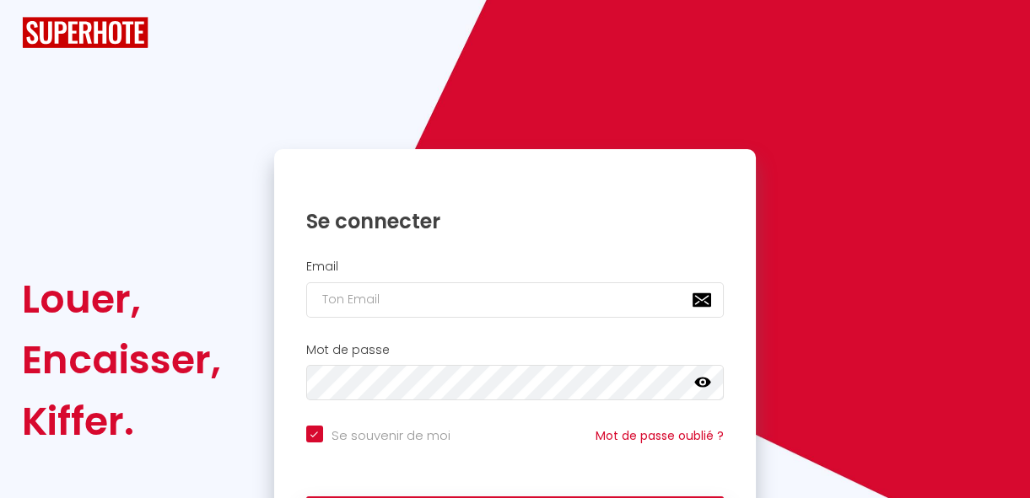
checkbox input "true"
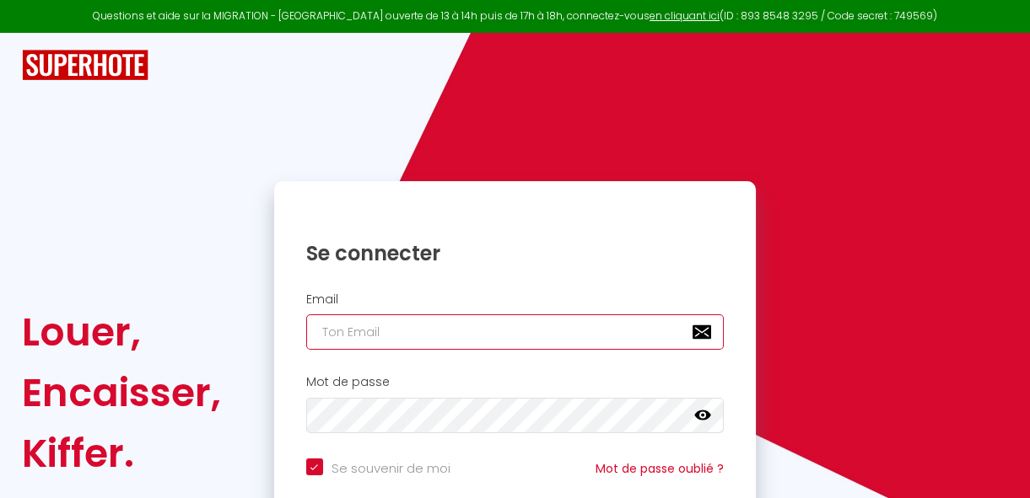
type input "[EMAIL_ADDRESS][DOMAIN_NAME]"
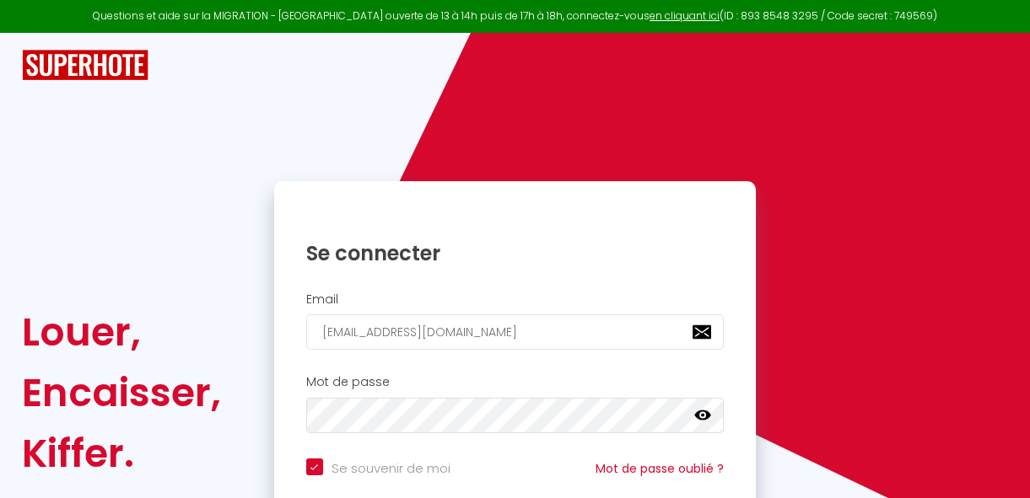
scroll to position [156, 0]
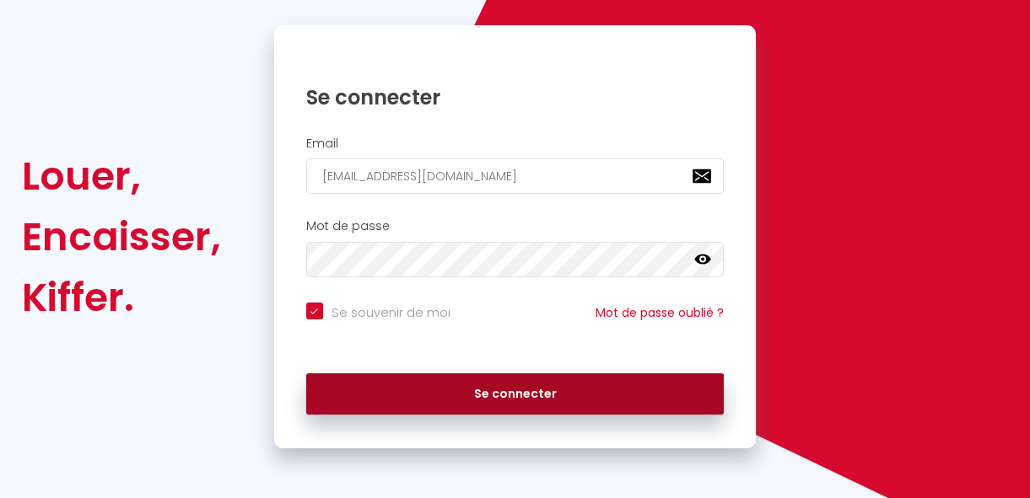
click at [553, 392] on button "Se connecter" at bounding box center [515, 395] width 418 height 42
checkbox input "true"
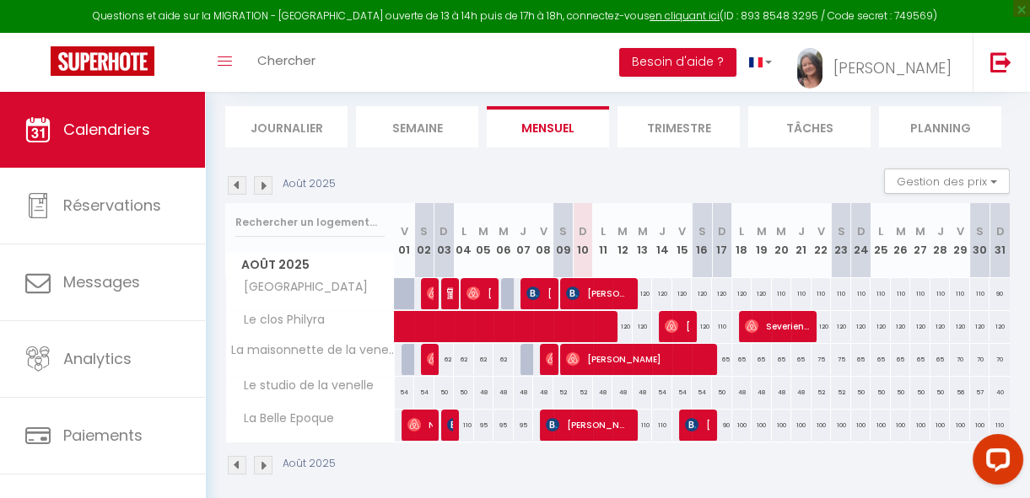
scroll to position [126, 0]
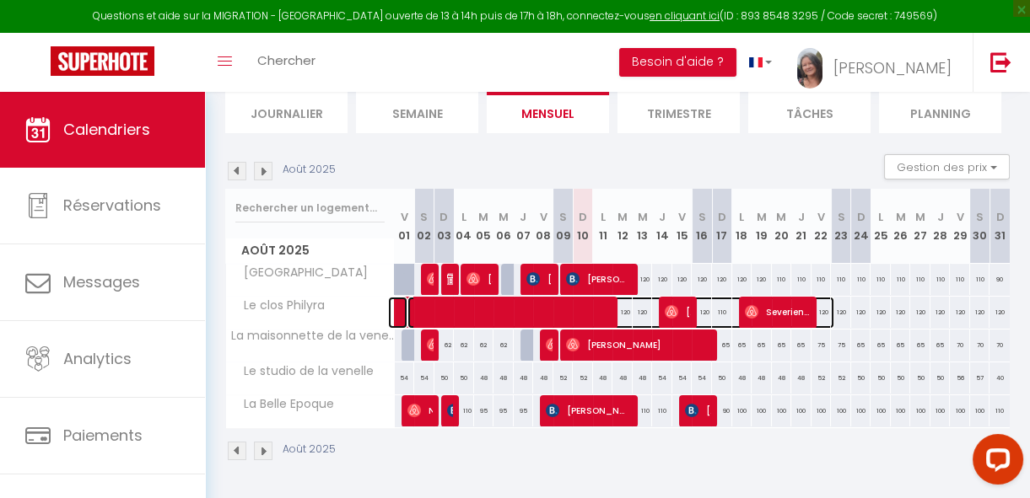
click at [696, 302] on span at bounding box center [620, 313] width 427 height 32
select select "OK"
select select "0"
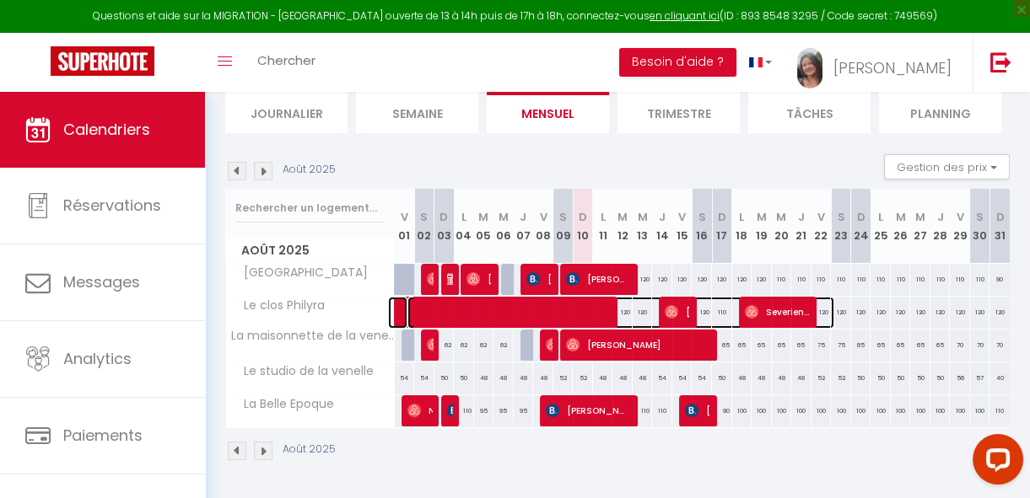
select select "1"
select select
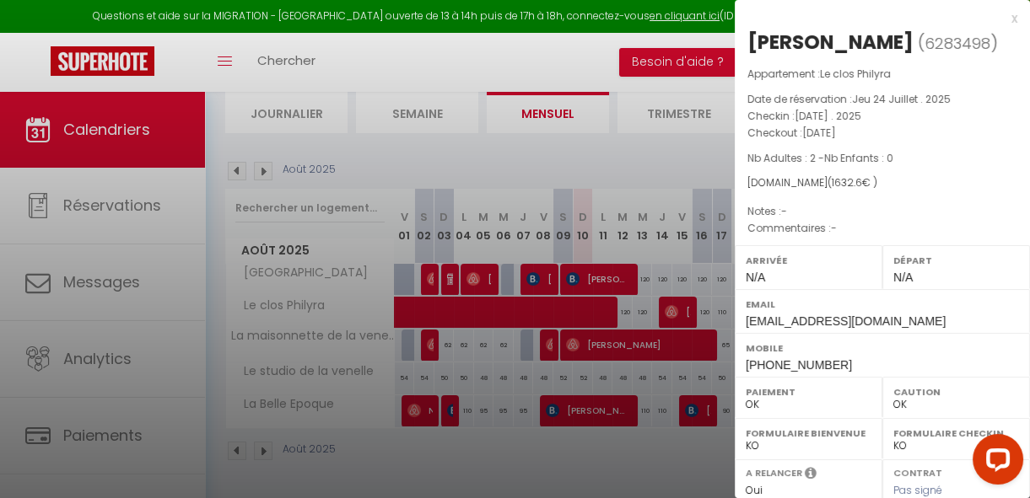
click at [711, 296] on div at bounding box center [515, 249] width 1030 height 498
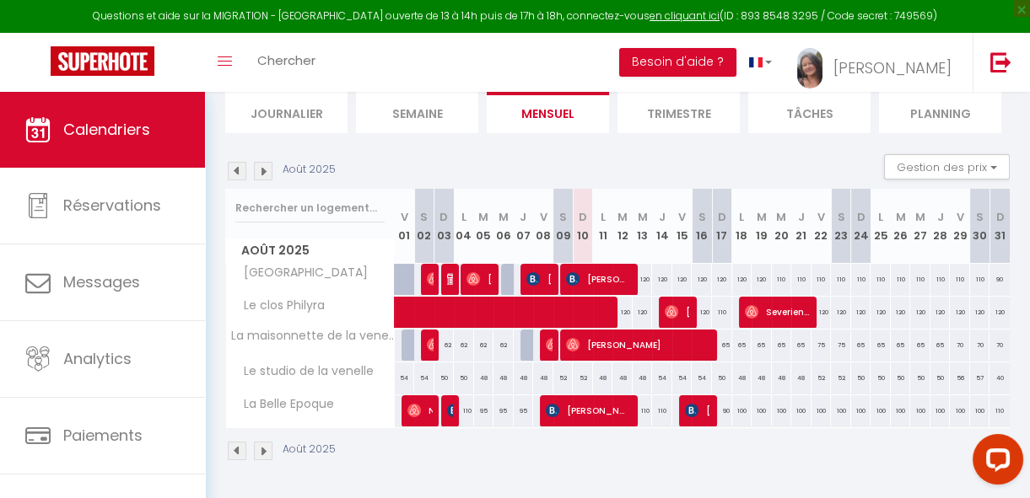
click at [870, 303] on div "120" at bounding box center [880, 312] width 20 height 31
click at [0, 0] on div at bounding box center [0, 0] width 0 height 0
click at [832, 300] on span at bounding box center [620, 313] width 427 height 32
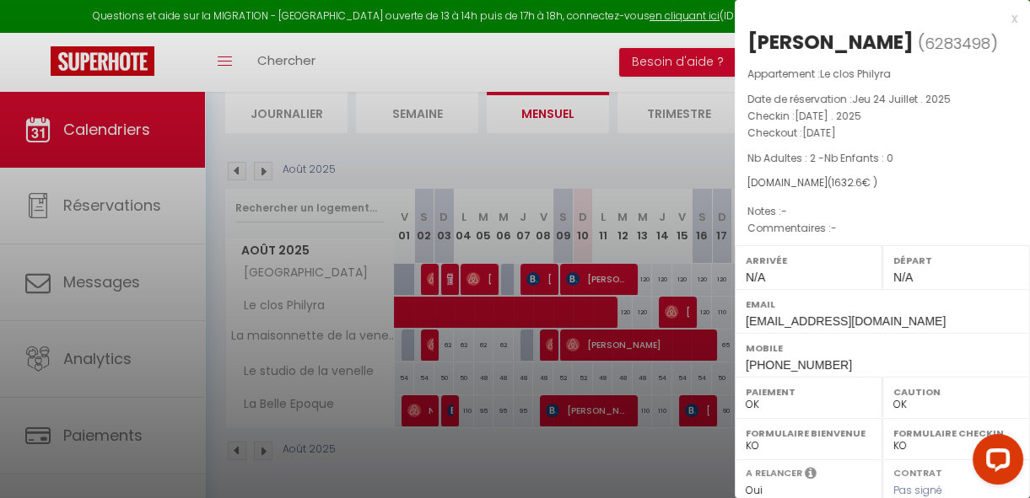
click at [578, 146] on div at bounding box center [515, 249] width 1030 height 498
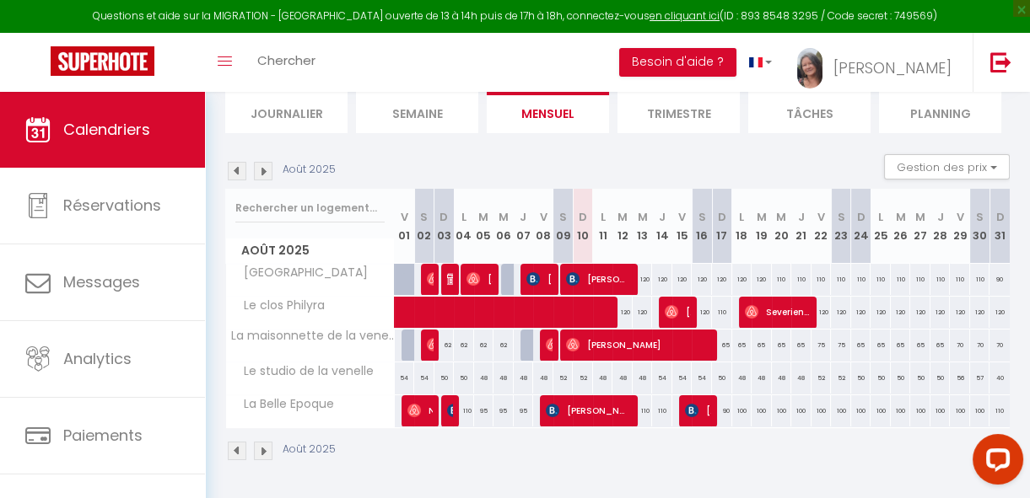
click at [930, 303] on div "120" at bounding box center [940, 312] width 20 height 31
type input "120"
type input "Jeu 28 Août 2025"
type input "Ven 29 Août 2025"
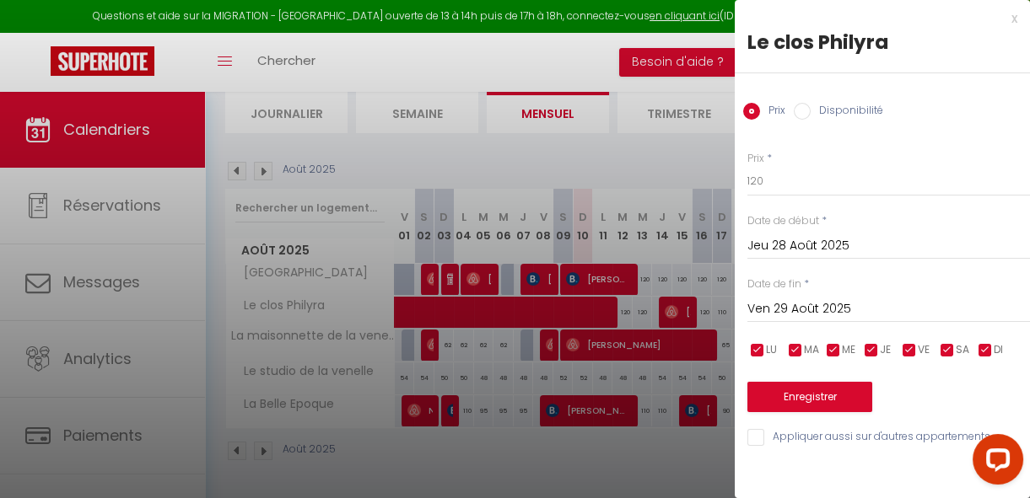
click at [792, 239] on input "Jeu 28 Août 2025" at bounding box center [888, 246] width 282 height 22
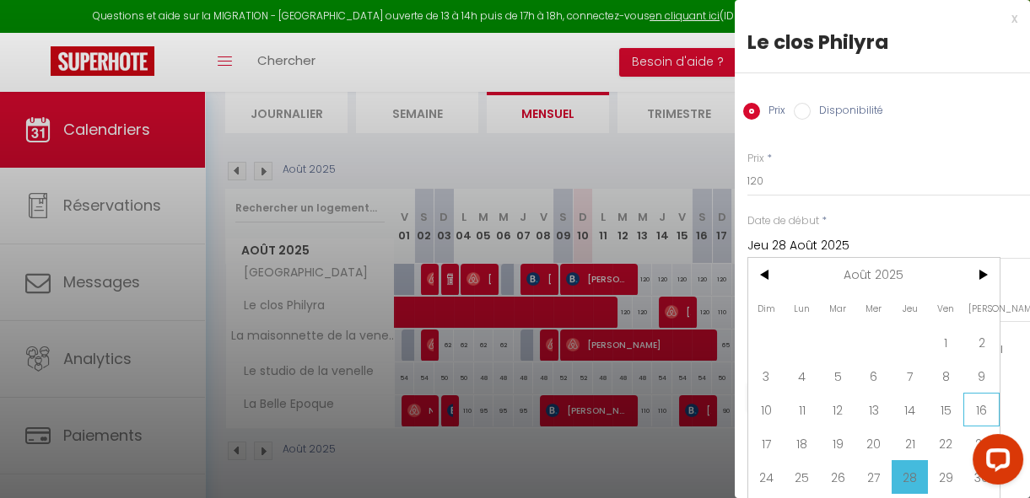
click at [976, 406] on span "16" at bounding box center [981, 410] width 36 height 34
type input "[PERSON_NAME][DATE]"
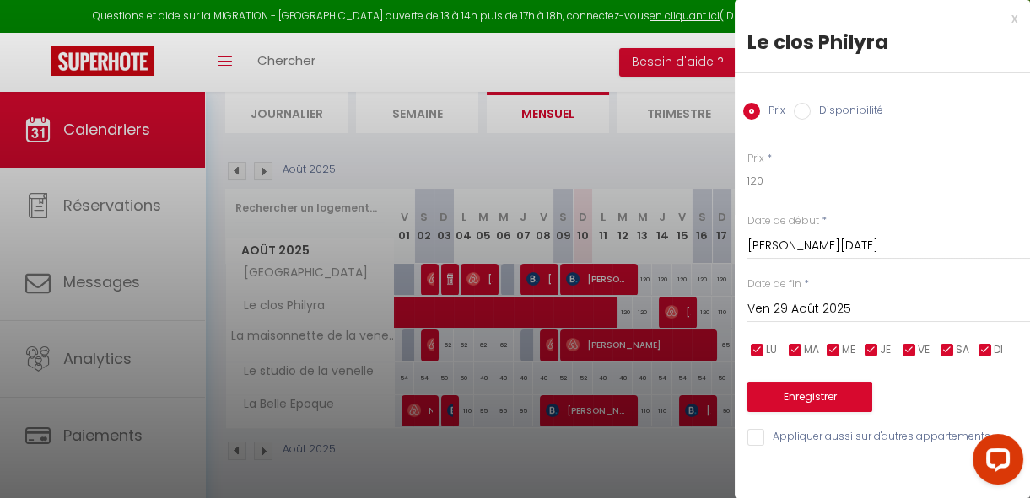
click at [801, 312] on input "Ven 29 Août 2025" at bounding box center [888, 309] width 282 height 22
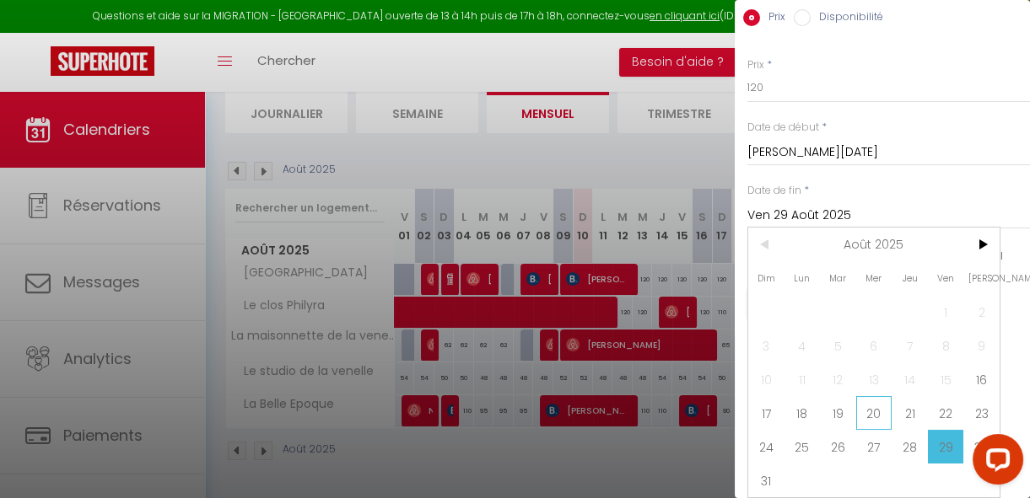
scroll to position [104, 0]
click at [758, 404] on span "17" at bounding box center [766, 413] width 36 height 34
type input "Dim 17 Août 2025"
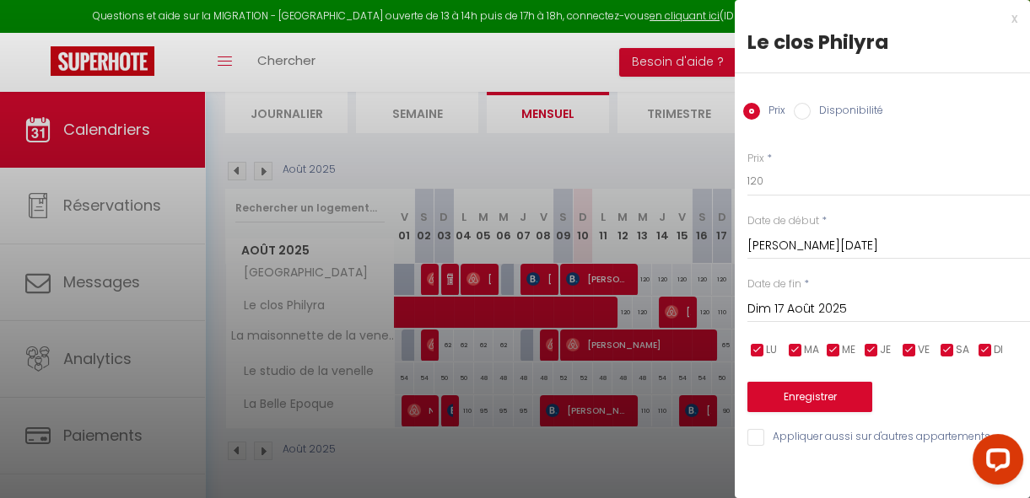
scroll to position [0, 0]
drag, startPoint x: 782, startPoint y: 191, endPoint x: 732, endPoint y: 181, distance: 51.4
click at [732, 181] on body "Questions et aide sur la MIGRATION - [GEOGRAPHIC_DATA] ouverte de 13 à 14h puis…" at bounding box center [515, 237] width 1030 height 523
type input "150"
click at [833, 399] on button "Enregistrer" at bounding box center [809, 397] width 125 height 30
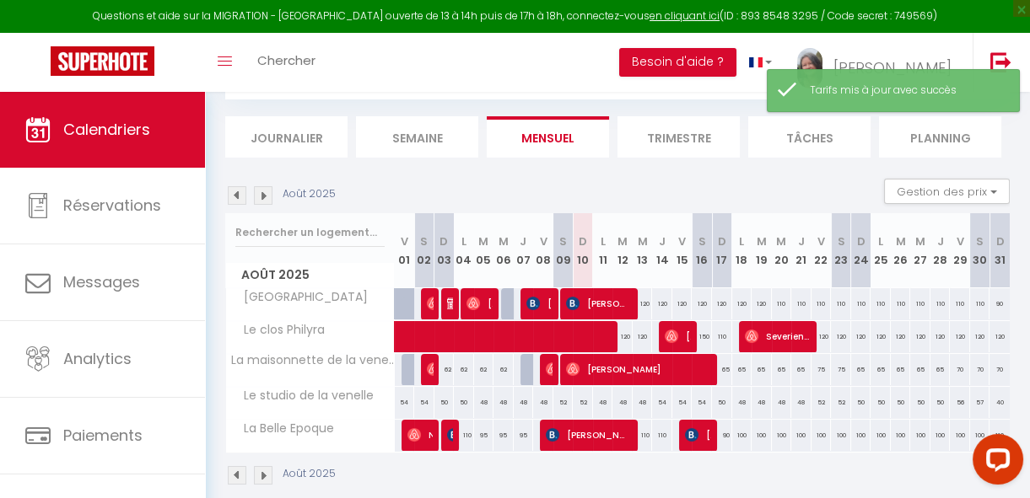
scroll to position [126, 0]
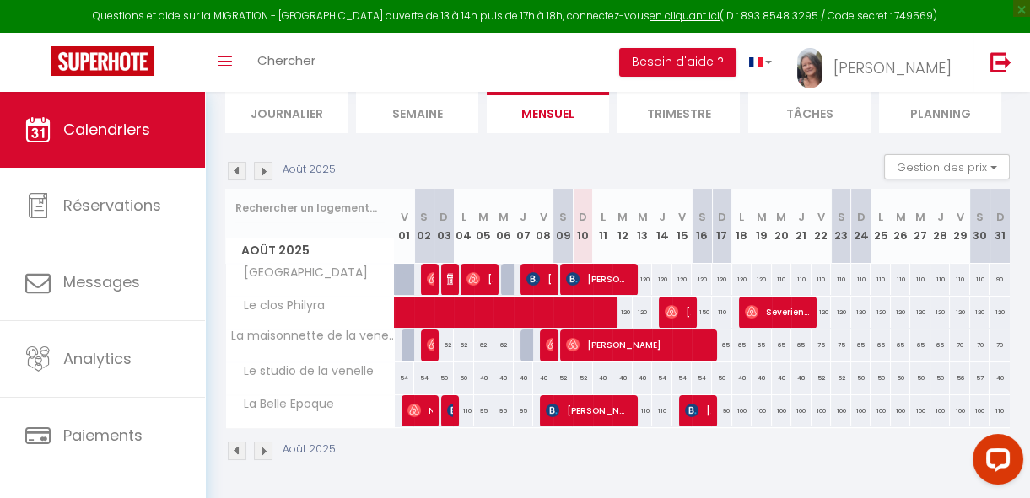
click at [655, 266] on div "120" at bounding box center [662, 279] width 20 height 31
type input "120"
type input "[DEMOGRAPHIC_DATA][DATE]"
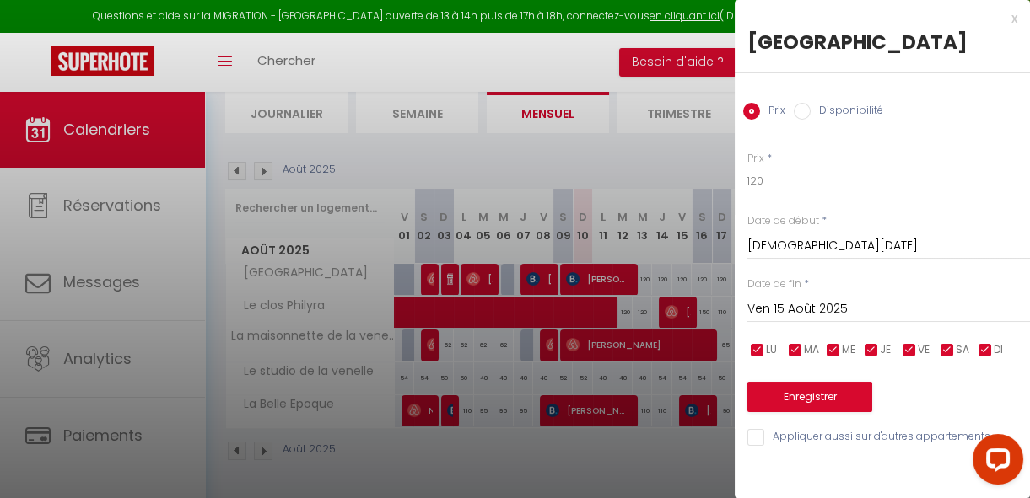
click at [805, 309] on input "Ven 15 Août 2025" at bounding box center [888, 309] width 282 height 22
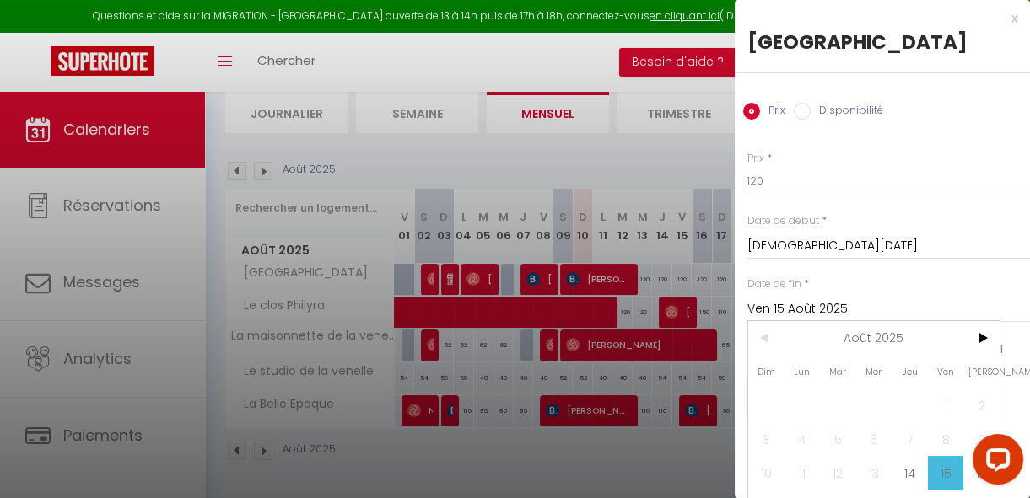
scroll to position [76, 0]
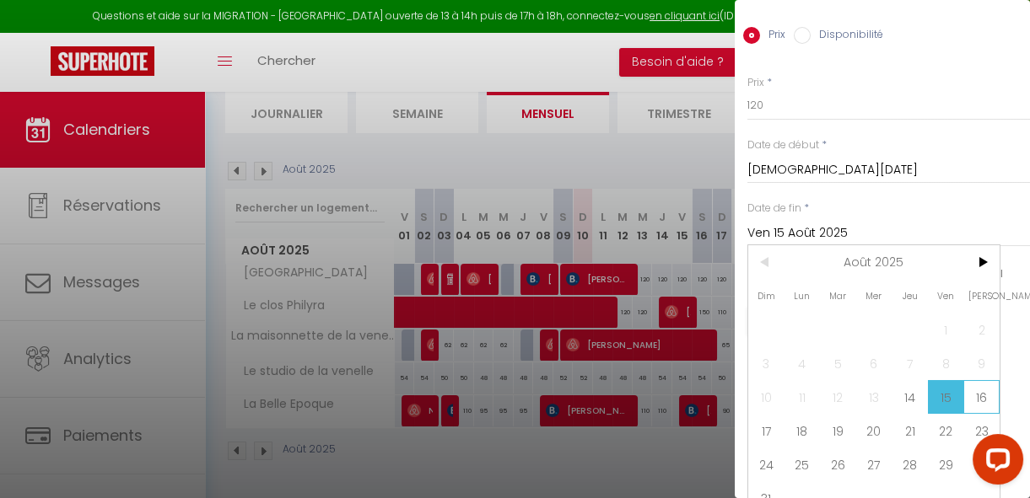
click at [981, 398] on span "16" at bounding box center [981, 397] width 36 height 34
type input "[PERSON_NAME][DATE]"
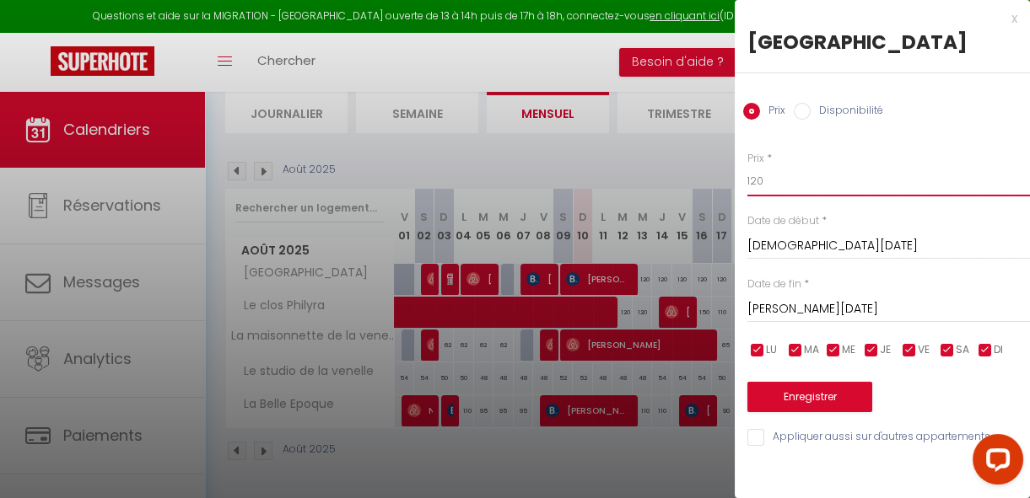
drag, startPoint x: 794, startPoint y: 187, endPoint x: 706, endPoint y: 175, distance: 89.4
click at [706, 175] on body "Questions et aide sur la MIGRATION - [GEOGRAPHIC_DATA] ouverte de 13 à 14h puis…" at bounding box center [515, 237] width 1030 height 523
type input "150"
click at [819, 384] on button "Enregistrer" at bounding box center [809, 397] width 125 height 30
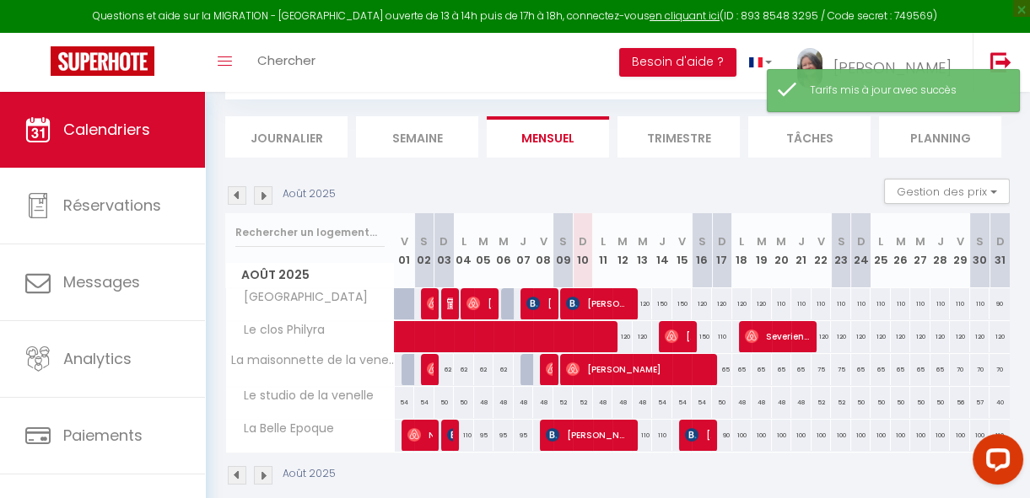
scroll to position [126, 0]
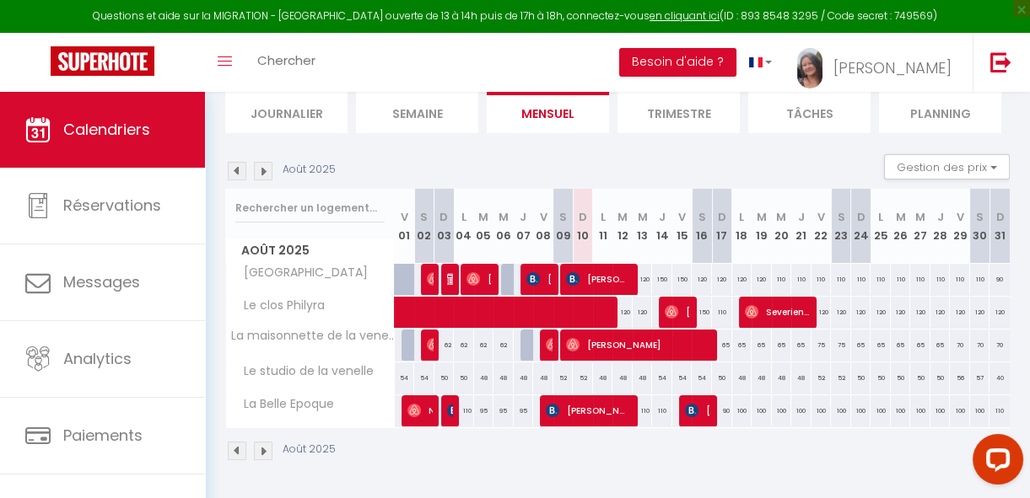
click at [714, 334] on div "65" at bounding box center [722, 345] width 20 height 31
type input "65"
type input "Dim 17 Août 2025"
type input "Lun 18 Août 2025"
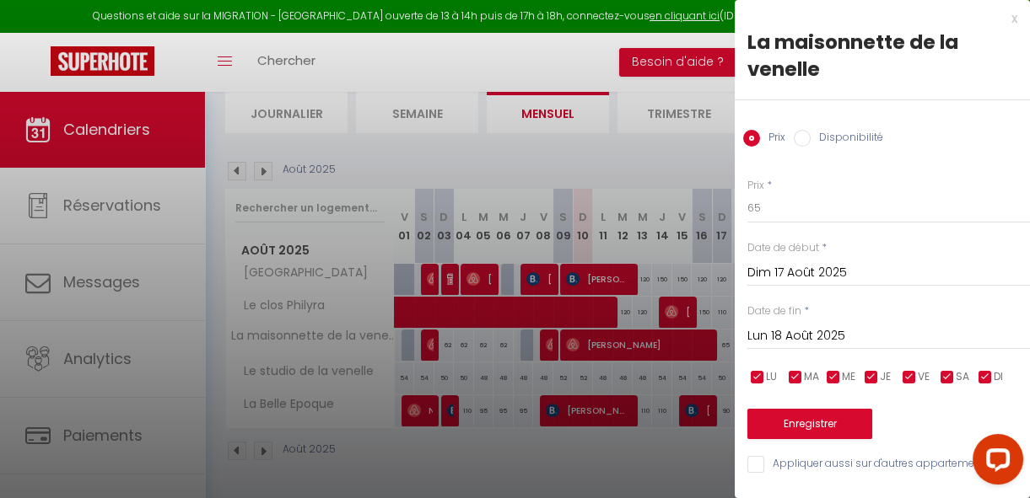
click at [676, 452] on div at bounding box center [515, 249] width 1030 height 498
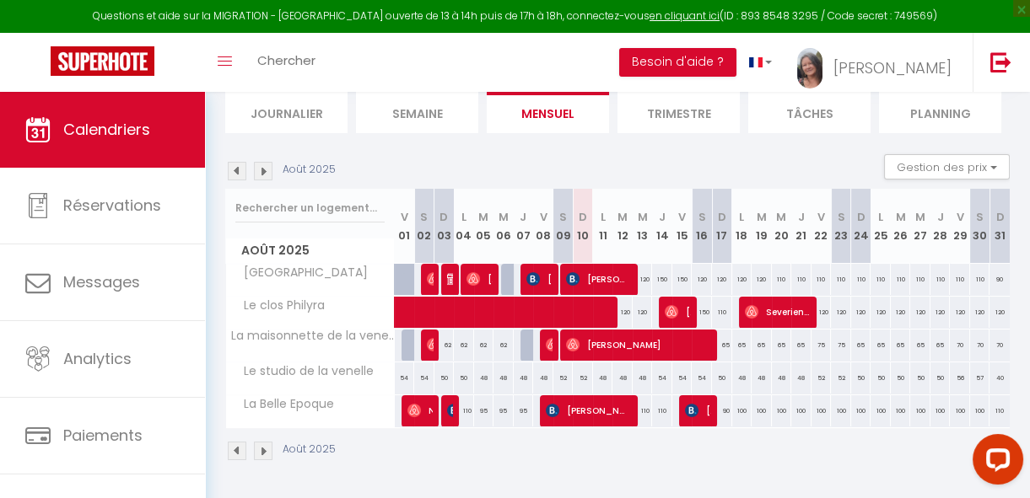
click at [675, 368] on div "54" at bounding box center [682, 378] width 20 height 31
type input "54"
type input "Ven 15 Août 2025"
type input "[PERSON_NAME][DATE]"
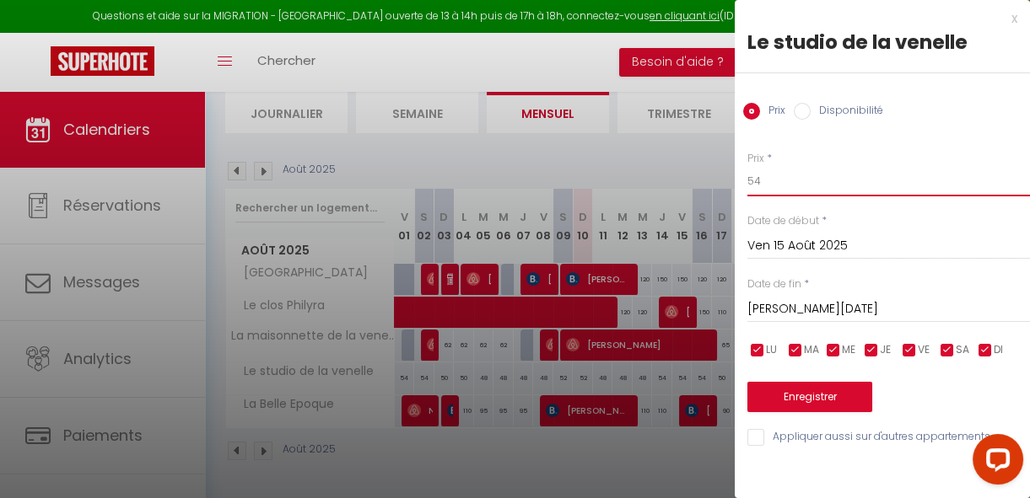
click at [784, 178] on input "54" at bounding box center [888, 181] width 282 height 30
click at [833, 392] on button "Enregistrer" at bounding box center [809, 397] width 125 height 30
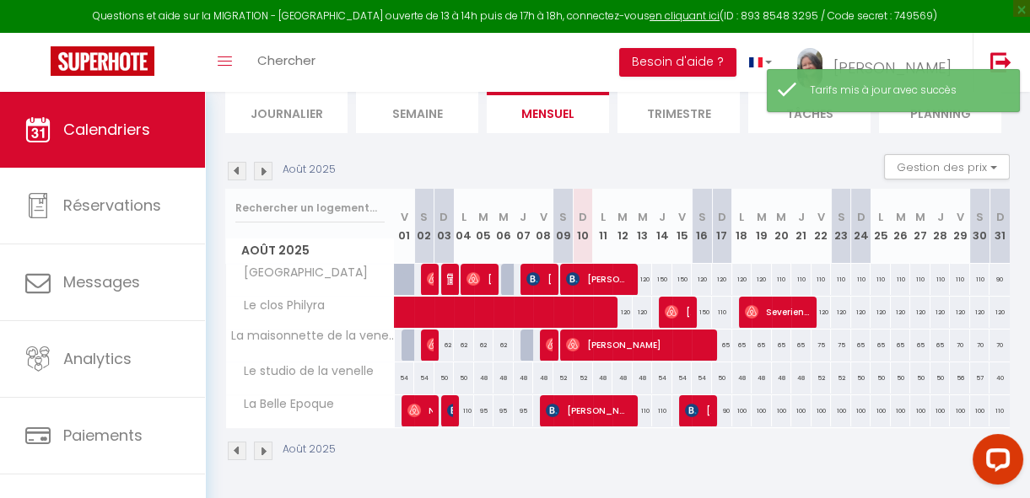
click at [640, 400] on div "110" at bounding box center [642, 410] width 20 height 31
type input "110"
type input "Mer 13 Août 2025"
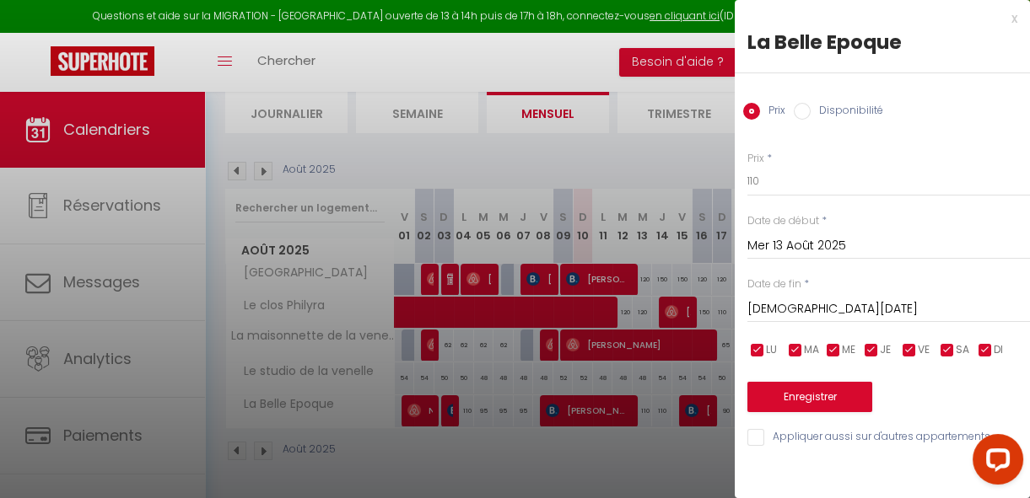
click at [791, 305] on input "[DEMOGRAPHIC_DATA][DATE]" at bounding box center [888, 309] width 282 height 22
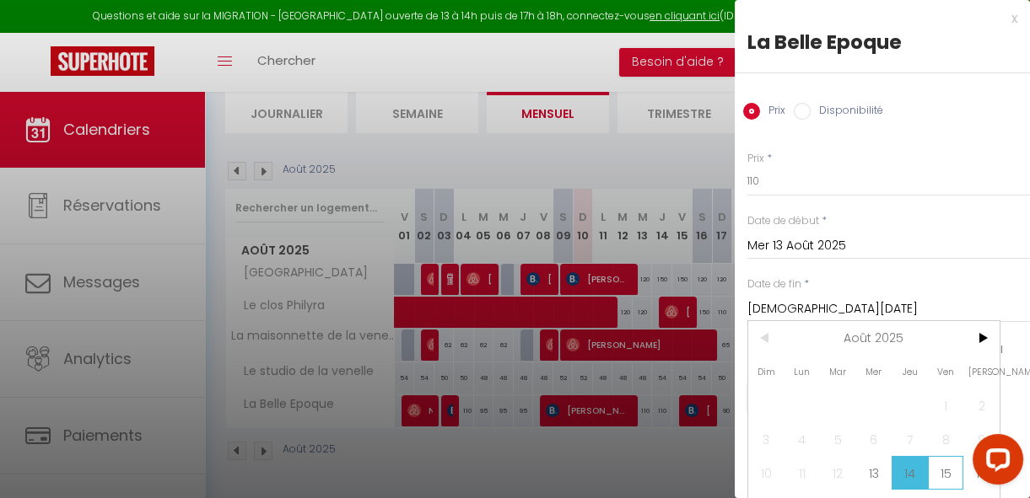
click at [953, 474] on span "15" at bounding box center [945, 473] width 36 height 34
type input "Ven 15 Août 2025"
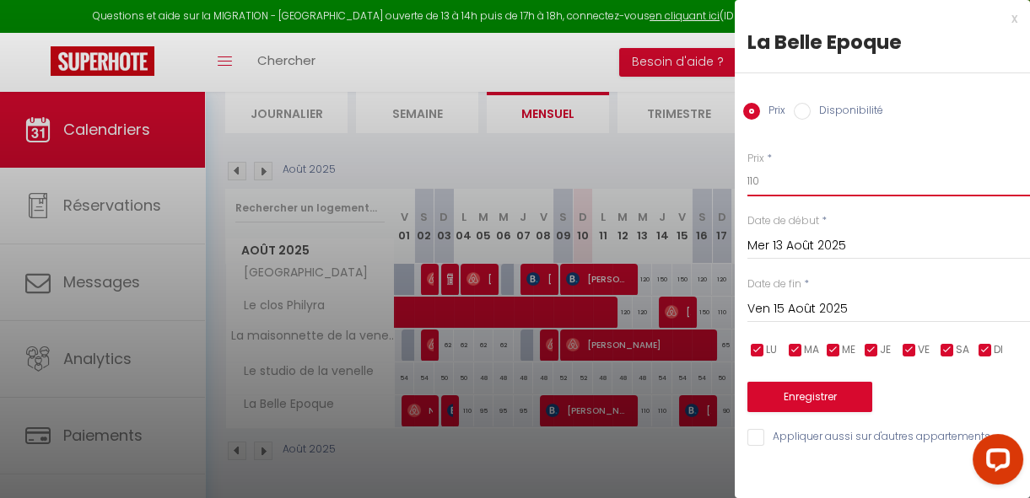
drag, startPoint x: 785, startPoint y: 180, endPoint x: 712, endPoint y: 187, distance: 72.8
click at [712, 187] on body "Questions et aide sur la MIGRATION - [GEOGRAPHIC_DATA] ouverte de 13 à 14h puis…" at bounding box center [515, 237] width 1030 height 523
type input "130"
click at [813, 395] on button "Enregistrer" at bounding box center [809, 397] width 125 height 30
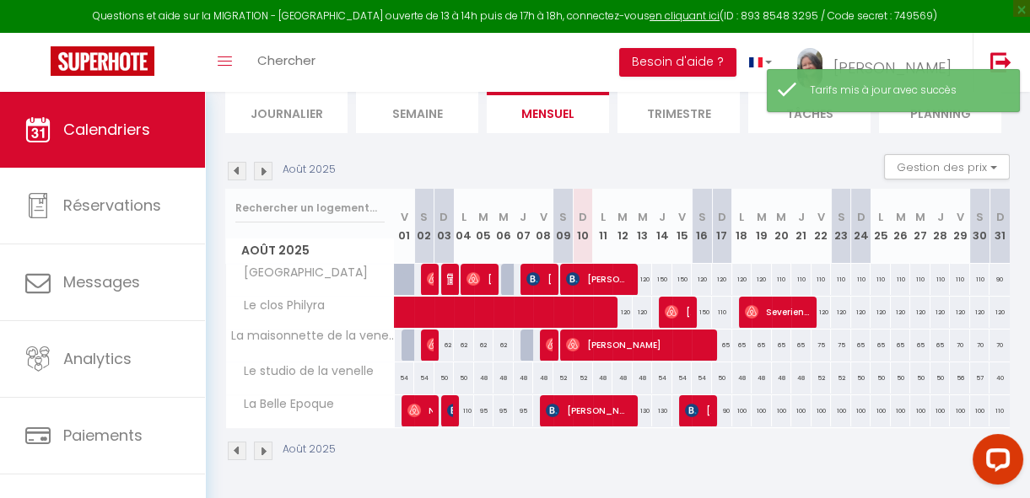
click at [718, 400] on div "90" at bounding box center [722, 410] width 20 height 31
type input "90"
type input "Dim 17 Août 2025"
type input "Lun 18 Août 2025"
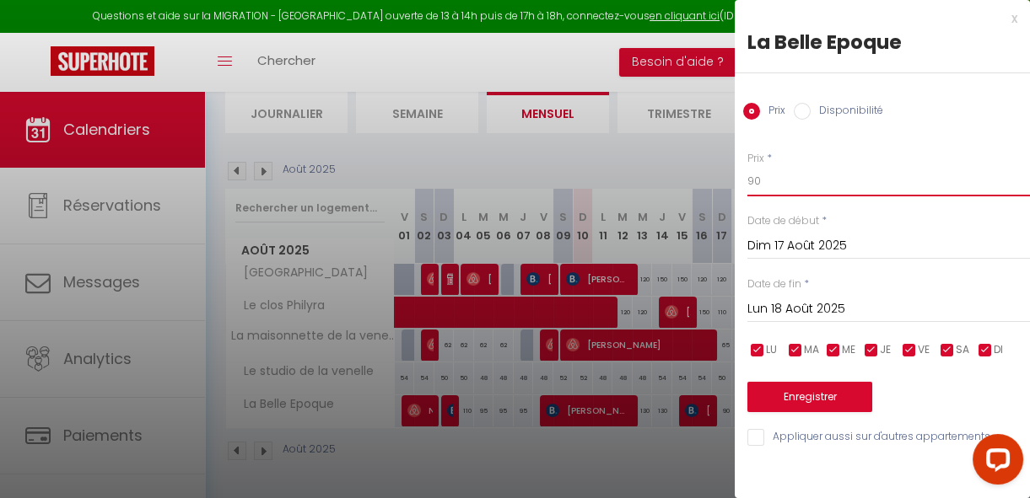
drag, startPoint x: 782, startPoint y: 180, endPoint x: 733, endPoint y: 180, distance: 48.9
click at [733, 180] on body "Questions et aide sur la MIGRATION - [GEOGRAPHIC_DATA] ouverte de 13 à 14h puis…" at bounding box center [515, 237] width 1030 height 523
type input "110"
click at [819, 397] on button "Enregistrer" at bounding box center [809, 397] width 125 height 30
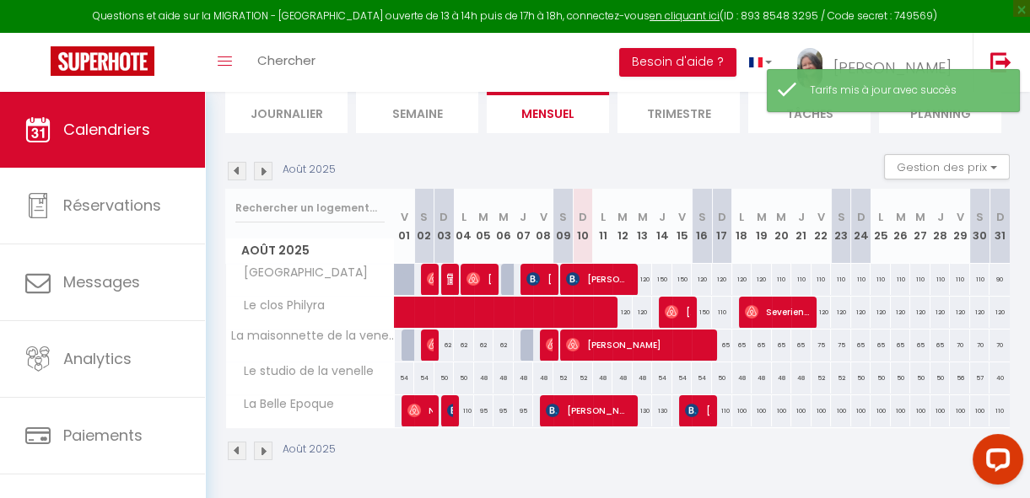
click at [738, 399] on div "100" at bounding box center [742, 410] width 20 height 31
type input "100"
type input "Lun 18 Août 2025"
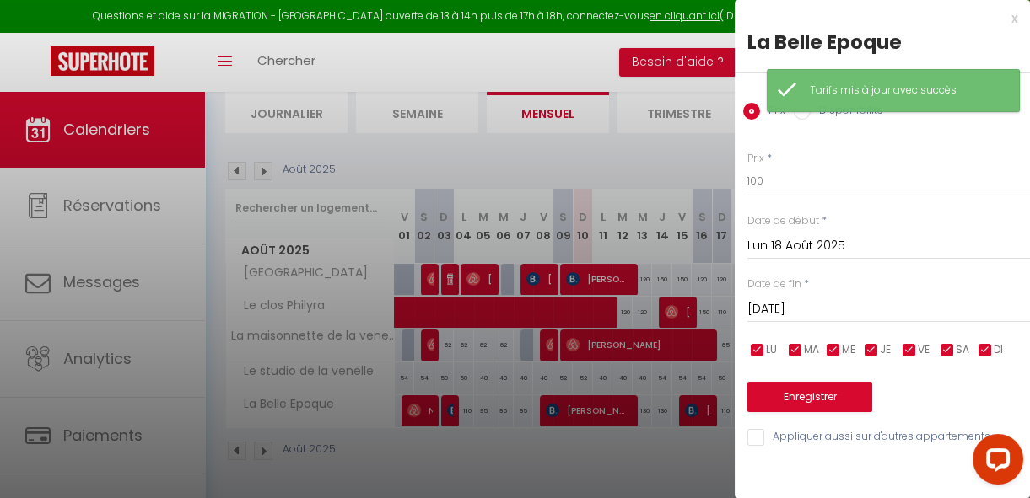
click at [774, 309] on input "[DATE]" at bounding box center [888, 309] width 282 height 22
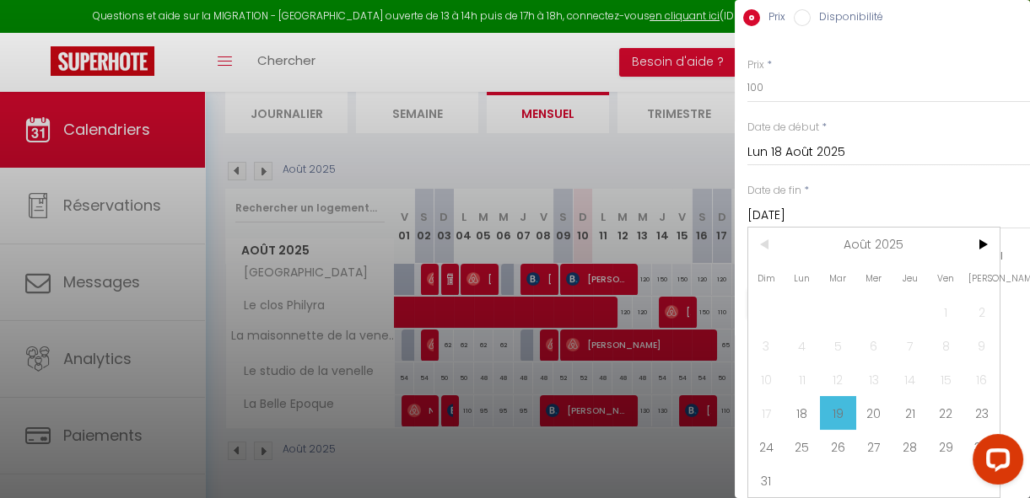
scroll to position [104, 0]
click at [946, 403] on span "22" at bounding box center [945, 413] width 36 height 34
type input "Ven 22 Août 2025"
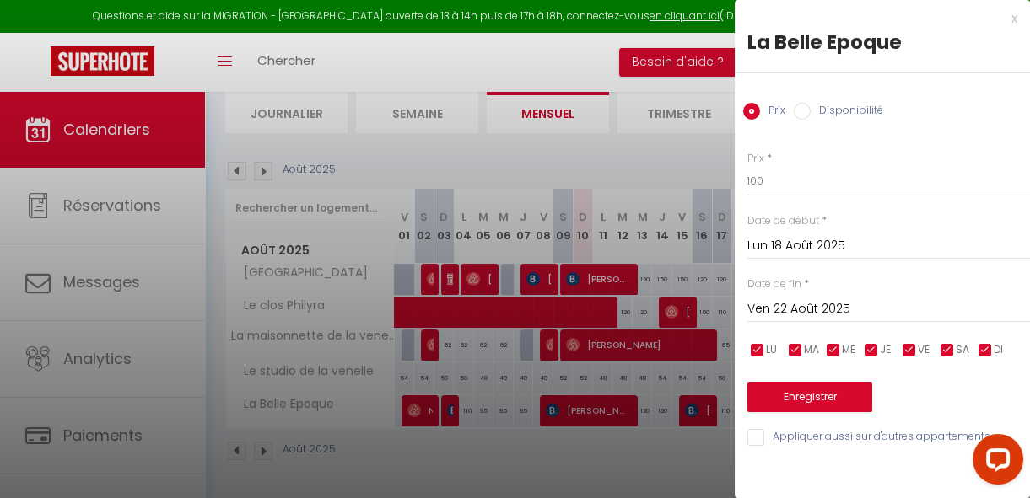
scroll to position [0, 0]
drag, startPoint x: 775, startPoint y: 179, endPoint x: 702, endPoint y: 185, distance: 73.7
click at [704, 185] on body "Questions et aide sur la MIGRATION - [GEOGRAPHIC_DATA] ouverte de 13 à 14h puis…" at bounding box center [515, 237] width 1030 height 523
type input "120"
click at [804, 400] on button "Enregistrer" at bounding box center [809, 397] width 125 height 30
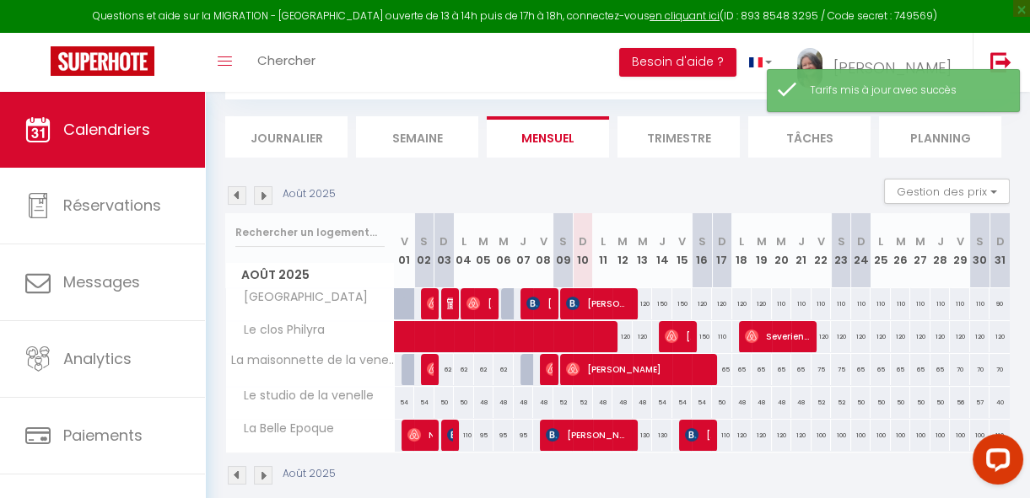
scroll to position [126, 0]
